Goal: Use online tool/utility

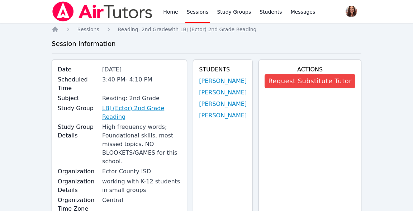
click at [138, 110] on link "LBJ (Ector) 2nd Grade Reading" at bounding box center [141, 112] width 79 height 17
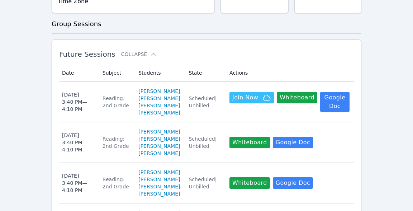
scroll to position [245, 0]
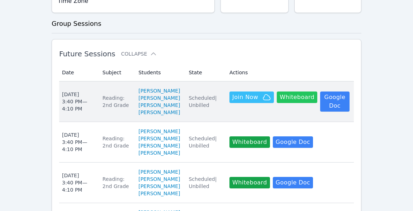
click at [305, 103] on button "Whiteboard" at bounding box center [297, 96] width 40 height 11
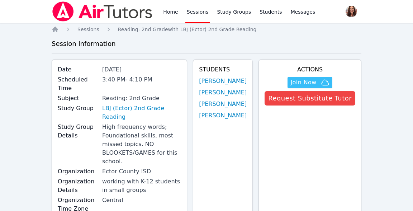
click at [54, 29] on icon "Breadcrumb" at bounding box center [55, 30] width 6 height 6
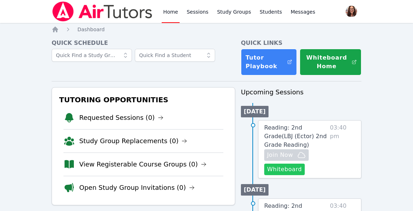
click at [293, 169] on button "Whiteboard" at bounding box center [284, 168] width 40 height 11
